Goal: Information Seeking & Learning: Learn about a topic

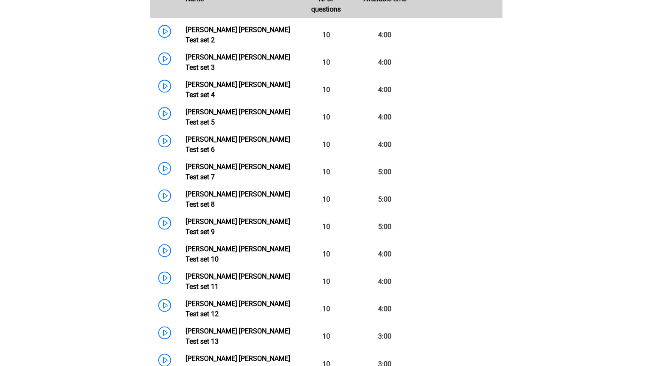
scroll to position [634, 0]
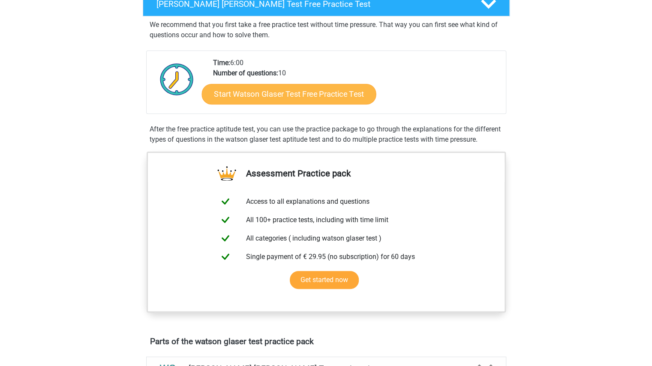
scroll to position [149, 0]
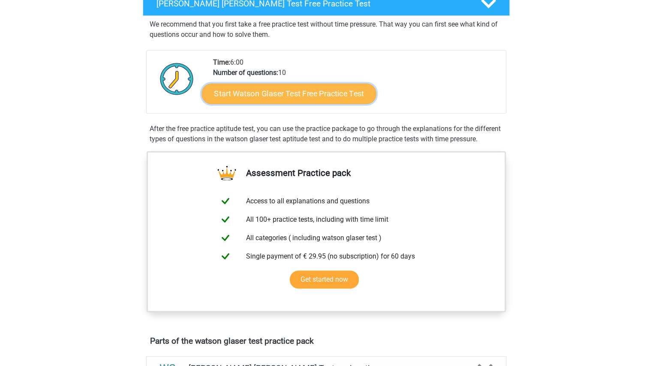
click at [306, 92] on link "Start Watson Glaser Test Free Practice Test" at bounding box center [288, 94] width 174 height 21
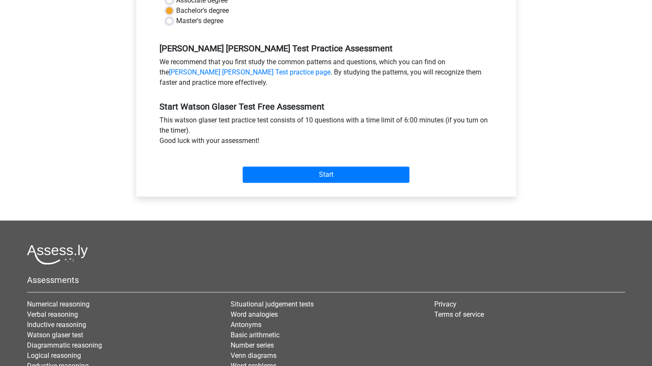
scroll to position [229, 0]
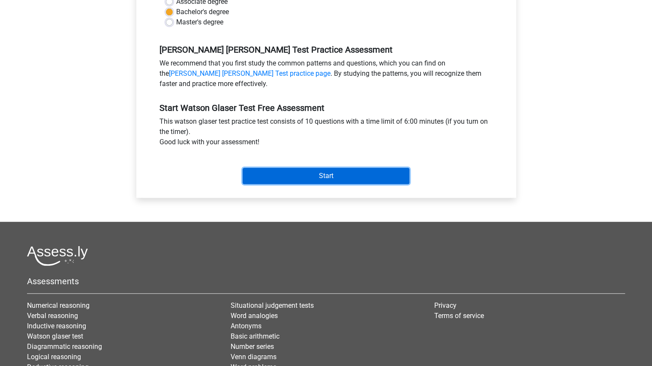
click at [320, 180] on input "Start" at bounding box center [326, 176] width 167 height 16
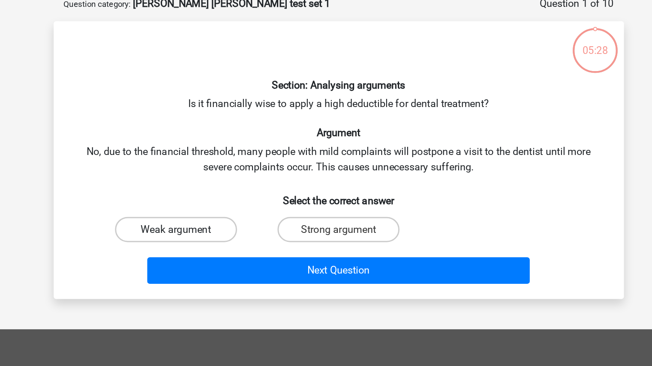
click at [231, 196] on label "Weak argument" at bounding box center [215, 201] width 83 height 17
click at [221, 201] on input "Weak argument" at bounding box center [219, 204] width 6 height 6
radio input "true"
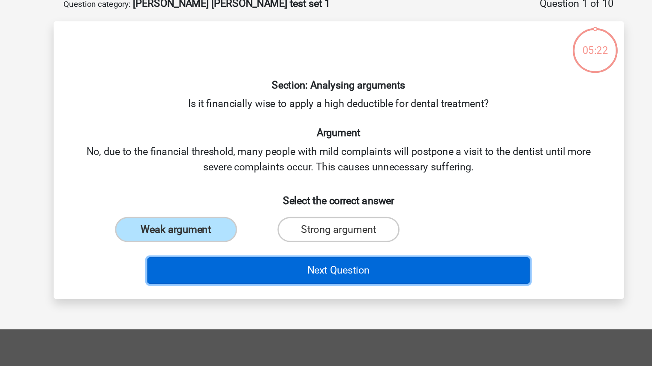
click at [289, 227] on button "Next Question" at bounding box center [325, 229] width 259 height 18
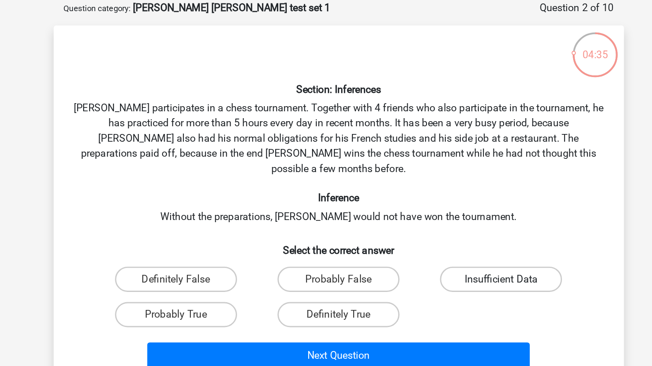
click at [442, 224] on label "Insufficient Data" at bounding box center [436, 232] width 83 height 17
click at [442, 232] on input "Insufficient Data" at bounding box center [439, 235] width 6 height 6
radio input "true"
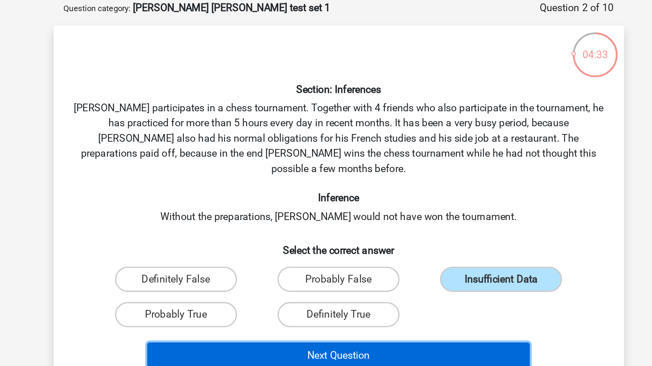
click at [341, 275] on button "Next Question" at bounding box center [325, 284] width 259 height 18
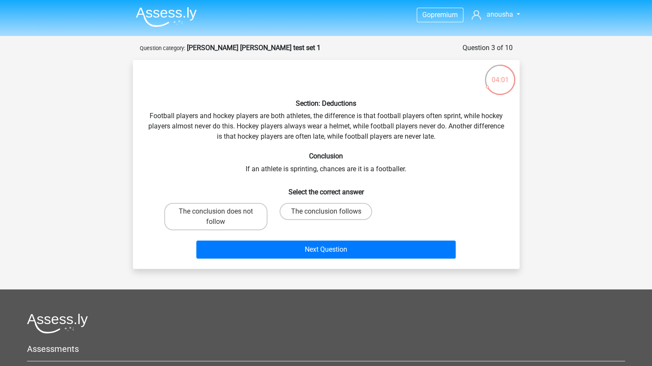
click at [503, 78] on div "04:01" at bounding box center [500, 74] width 32 height 21
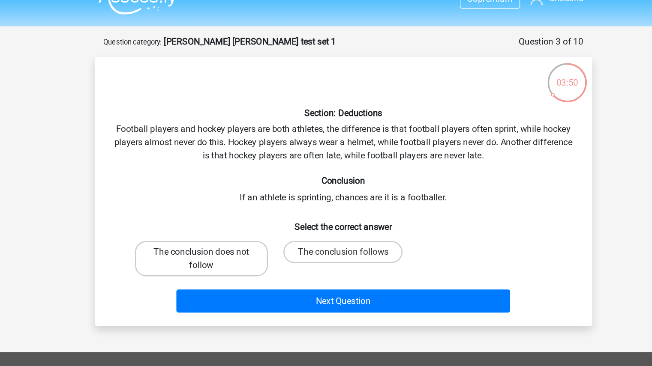
click at [263, 215] on label "The conclusion does not follow" at bounding box center [215, 216] width 103 height 27
click at [221, 215] on input "The conclusion does not follow" at bounding box center [219, 215] width 6 height 6
radio input "true"
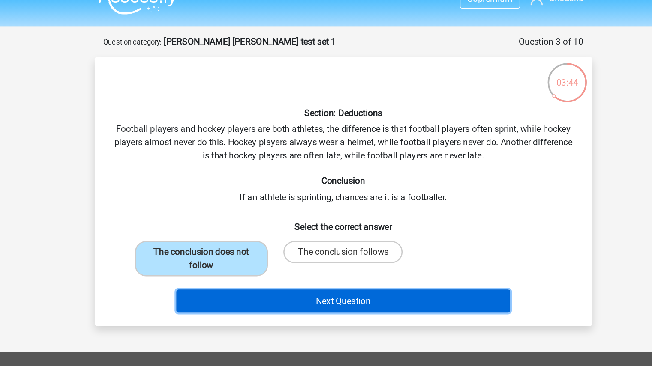
click at [326, 246] on button "Next Question" at bounding box center [325, 250] width 259 height 18
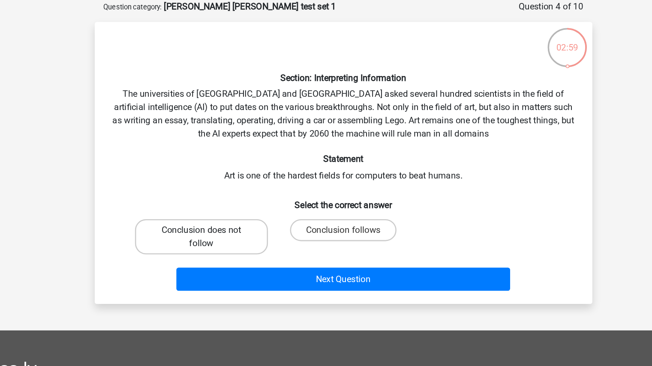
click at [196, 237] on label "Conclusion does not follow" at bounding box center [215, 226] width 103 height 27
click at [216, 228] on input "Conclusion does not follow" at bounding box center [219, 225] width 6 height 6
radio input "true"
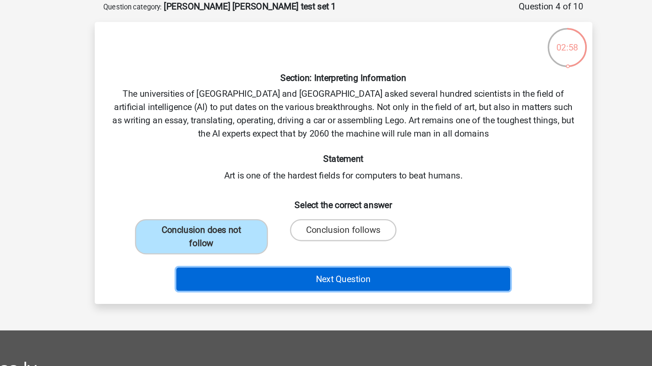
click at [216, 255] on button "Next Question" at bounding box center [325, 260] width 259 height 18
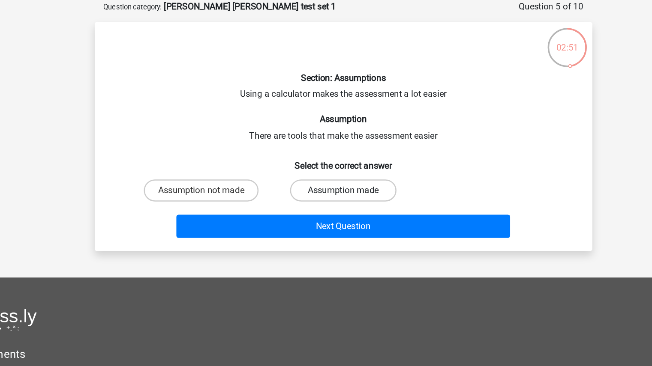
click at [293, 191] on label "Assumption made" at bounding box center [326, 191] width 83 height 17
click at [326, 191] on input "Assumption made" at bounding box center [329, 194] width 6 height 6
radio input "true"
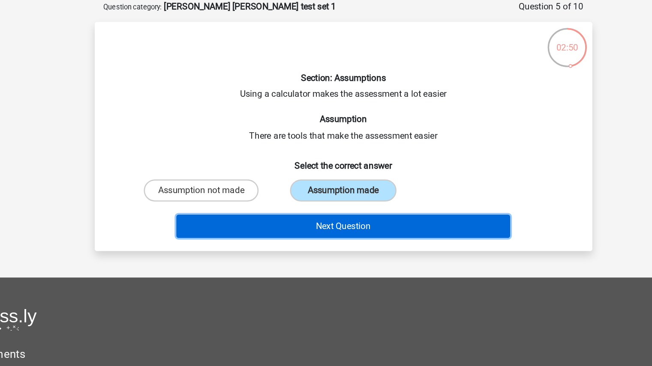
click at [288, 216] on button "Next Question" at bounding box center [325, 219] width 259 height 18
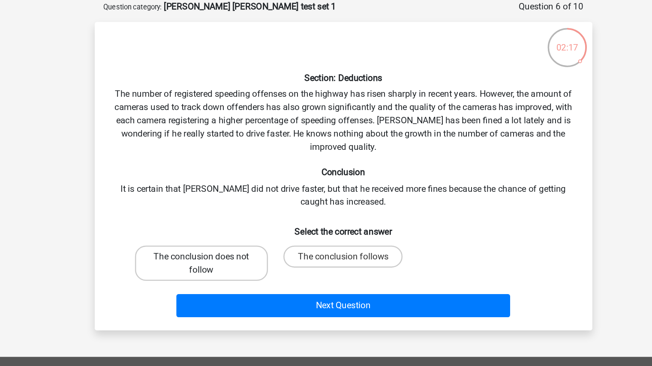
click at [184, 235] on label "The conclusion does not follow" at bounding box center [215, 247] width 103 height 27
click at [216, 243] on input "The conclusion does not follow" at bounding box center [219, 246] width 6 height 6
radio input "true"
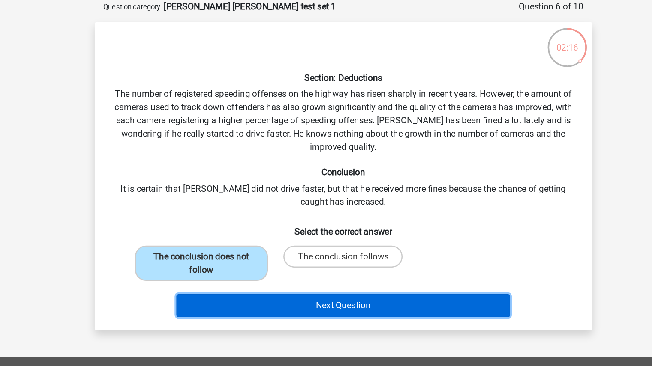
click at [227, 272] on button "Next Question" at bounding box center [325, 281] width 259 height 18
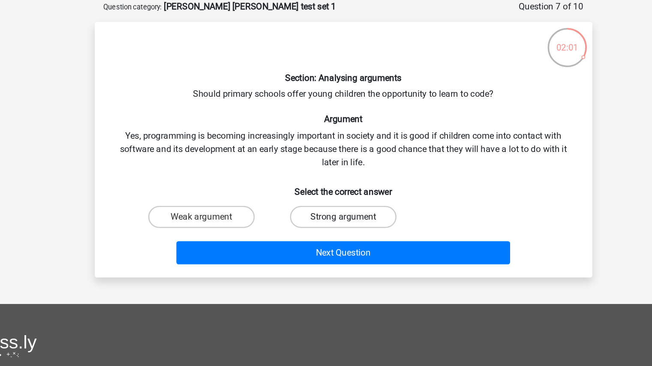
click at [307, 205] on label "Strong argument" at bounding box center [326, 211] width 83 height 17
click at [326, 212] on input "Strong argument" at bounding box center [329, 215] width 6 height 6
radio input "true"
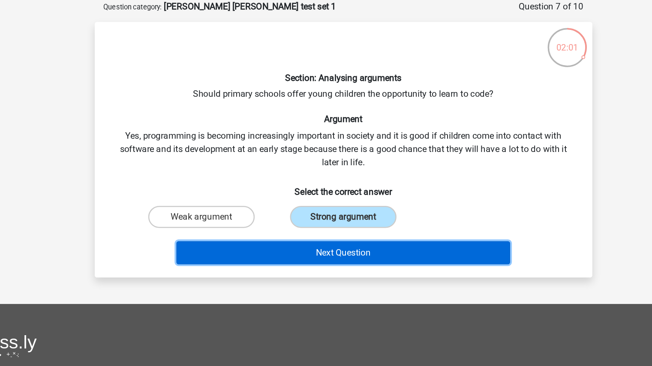
click at [300, 234] on button "Next Question" at bounding box center [325, 240] width 259 height 18
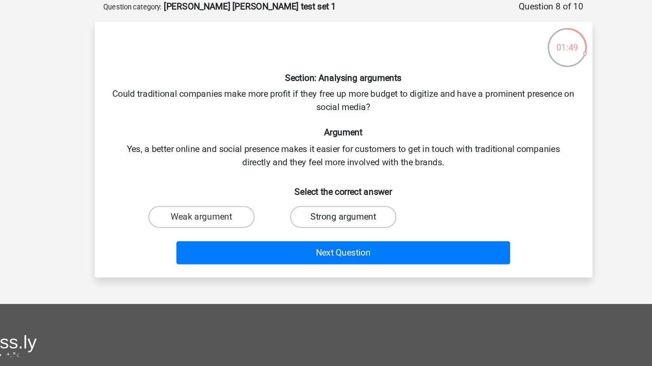
click at [308, 206] on label "Strong argument" at bounding box center [326, 211] width 83 height 17
click at [326, 212] on input "Strong argument" at bounding box center [329, 215] width 6 height 6
radio input "true"
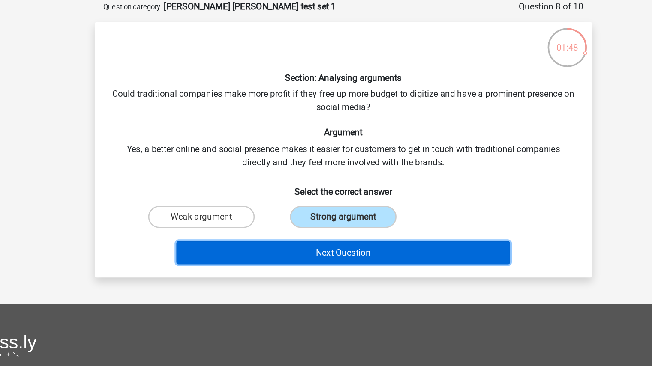
click at [299, 235] on button "Next Question" at bounding box center [325, 240] width 259 height 18
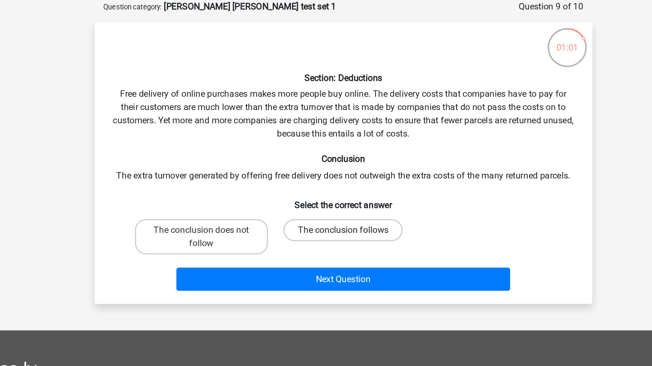
click at [342, 229] on label "The conclusion follows" at bounding box center [325, 221] width 93 height 17
click at [331, 228] on input "The conclusion follows" at bounding box center [329, 225] width 6 height 6
radio input "true"
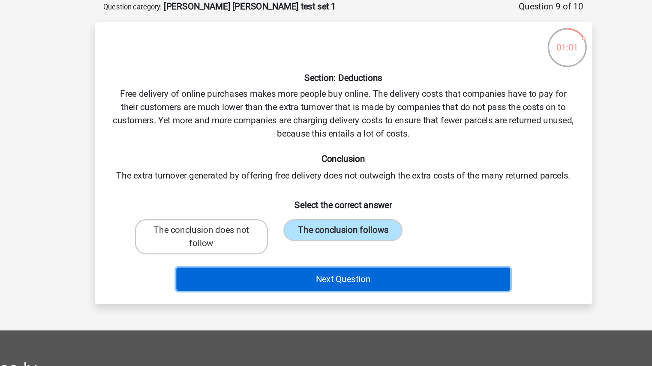
click at [333, 256] on button "Next Question" at bounding box center [325, 260] width 259 height 18
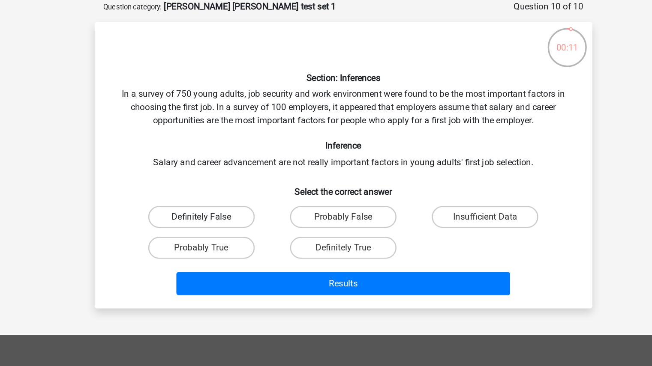
click at [193, 215] on label "Definitely False" at bounding box center [215, 211] width 83 height 17
click at [216, 215] on input "Definitely False" at bounding box center [219, 215] width 6 height 6
radio input "true"
click at [301, 128] on div "Section: Inferences In a survey of 750 young adults, job security and work envi…" at bounding box center [326, 171] width 380 height 209
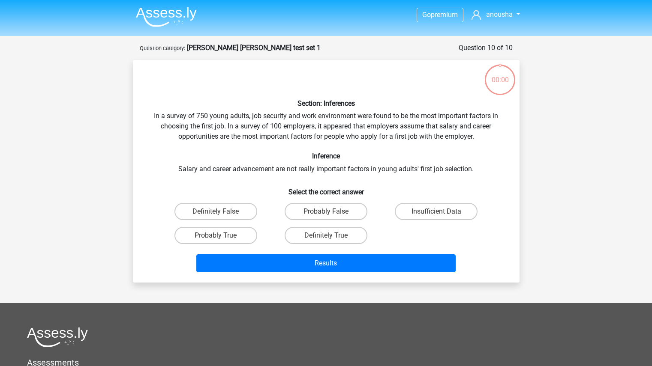
scroll to position [43, 0]
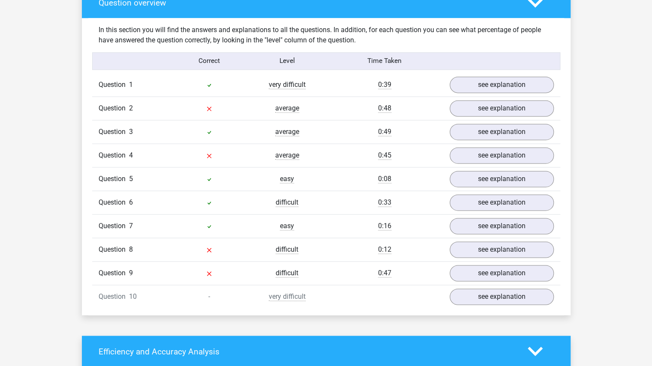
scroll to position [650, 0]
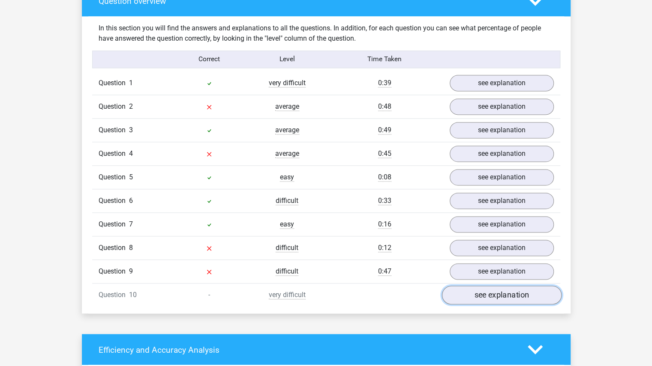
click at [469, 291] on link "see explanation" at bounding box center [502, 295] width 120 height 19
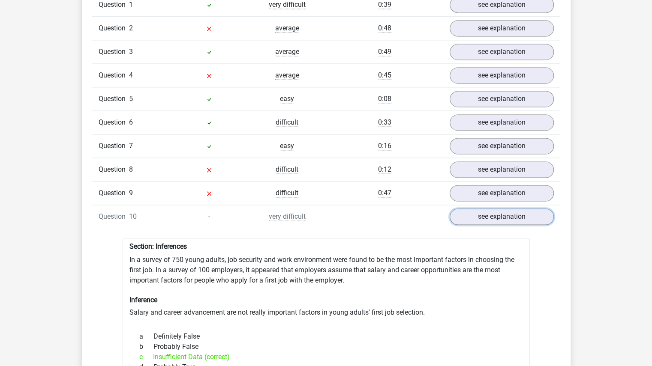
scroll to position [641, 0]
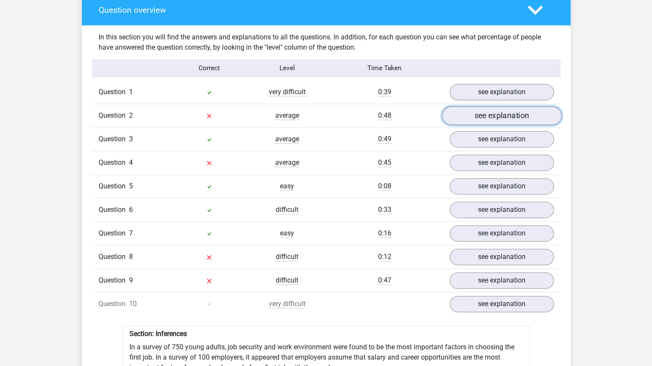
click at [509, 116] on link "see explanation" at bounding box center [502, 116] width 120 height 19
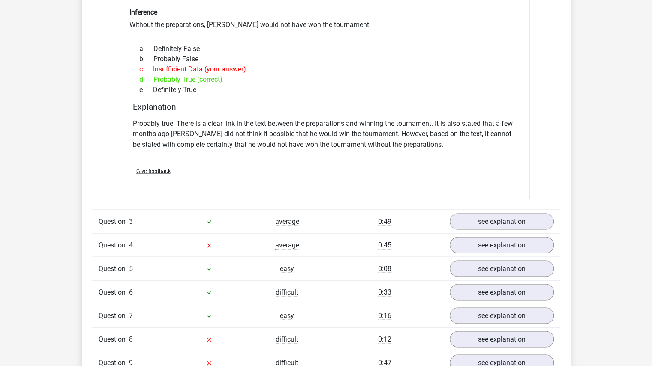
scroll to position [840, 0]
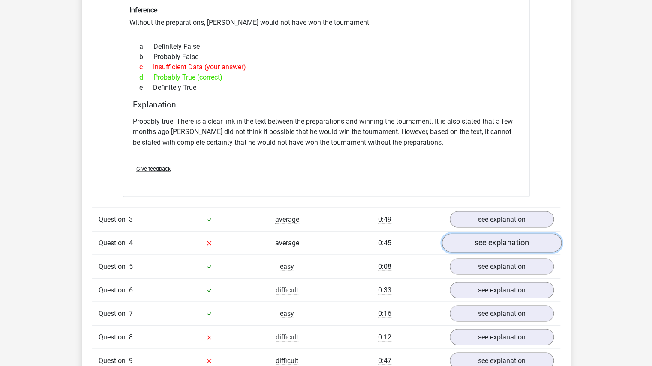
click at [471, 246] on link "see explanation" at bounding box center [502, 243] width 120 height 19
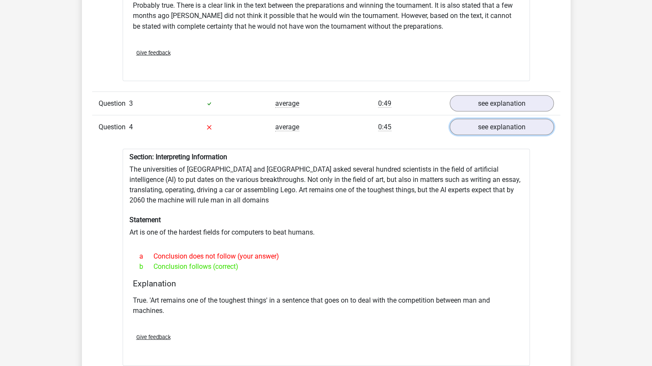
scroll to position [956, 0]
drag, startPoint x: 228, startPoint y: 227, endPoint x: 320, endPoint y: 224, distance: 92.2
click at [320, 224] on div "Section: Interpreting Information The universities of Oxford and Yale asked sev…" at bounding box center [326, 256] width 407 height 217
click at [315, 251] on div "a Conclusion does not follow (your answer)" at bounding box center [326, 256] width 387 height 10
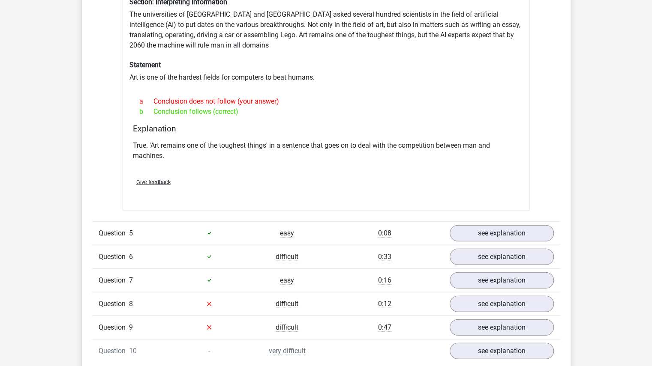
scroll to position [1129, 0]
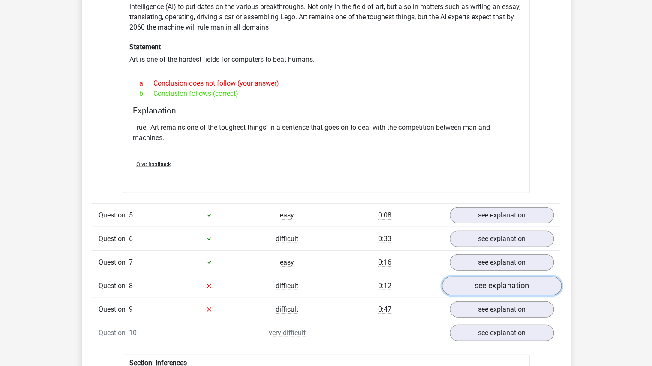
click at [462, 286] on link "see explanation" at bounding box center [502, 286] width 120 height 19
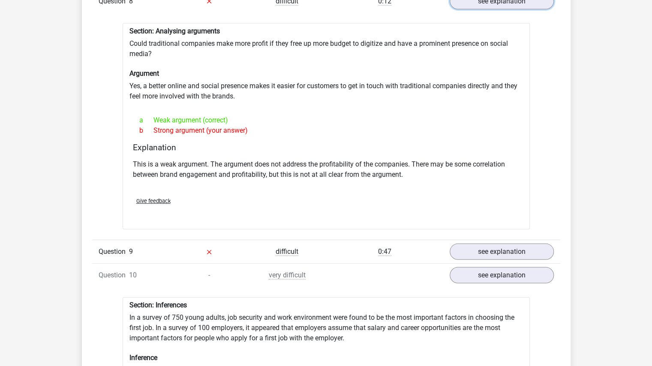
scroll to position [1413, 0]
click at [467, 243] on link "see explanation" at bounding box center [502, 252] width 120 height 19
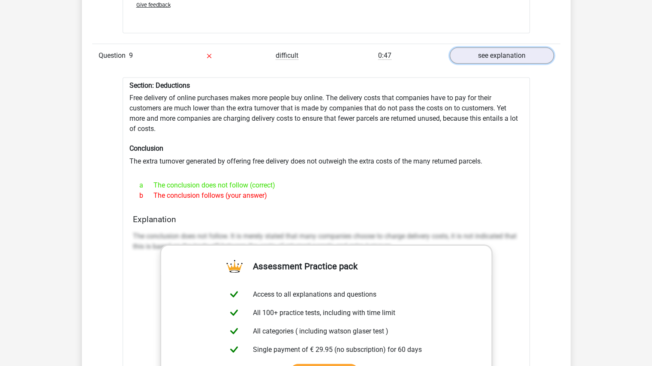
scroll to position [1610, 0]
